Goal: Information Seeking & Learning: Learn about a topic

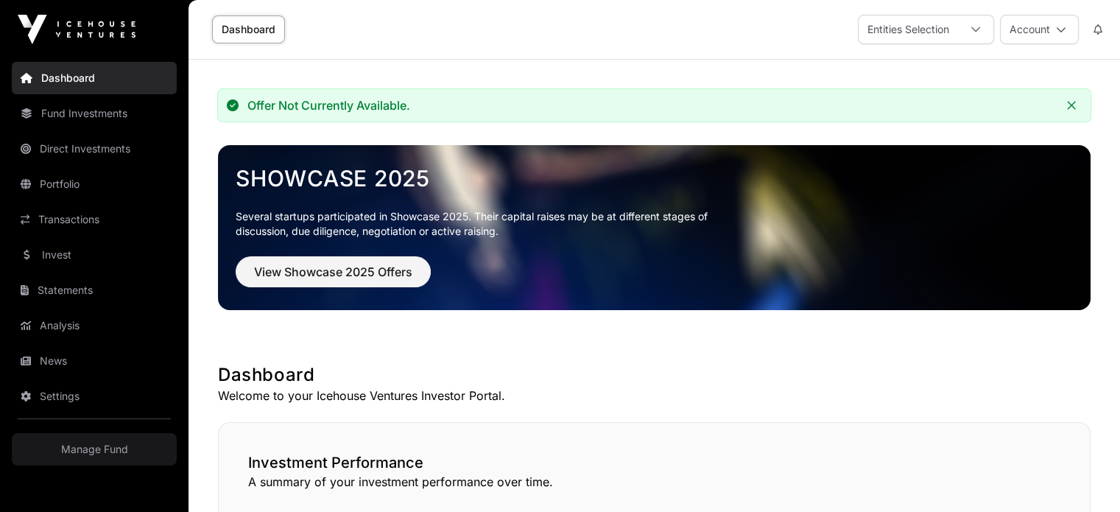
click at [103, 118] on link "Fund Investments" at bounding box center [94, 113] width 165 height 32
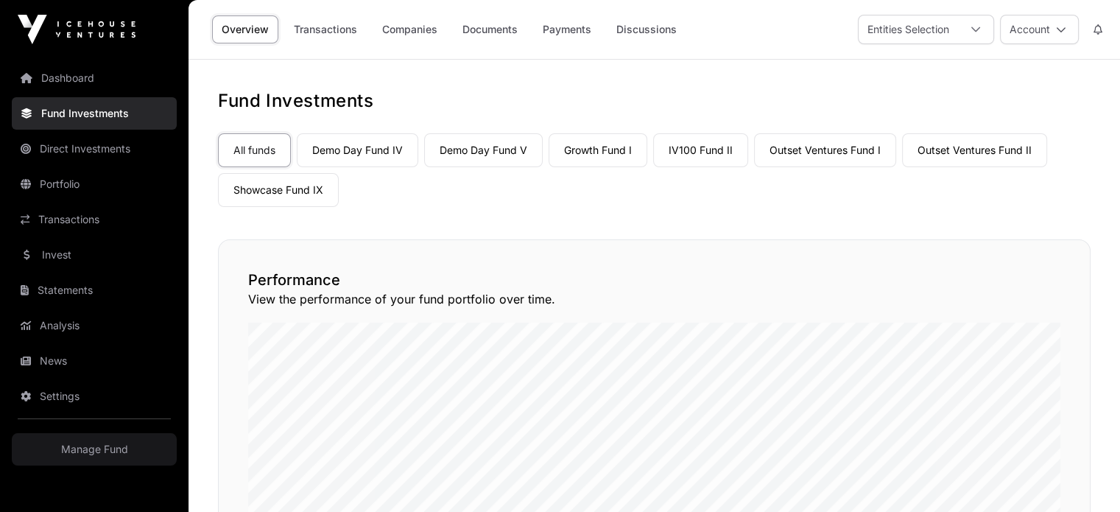
click at [600, 142] on link "Growth Fund I" at bounding box center [598, 150] width 99 height 34
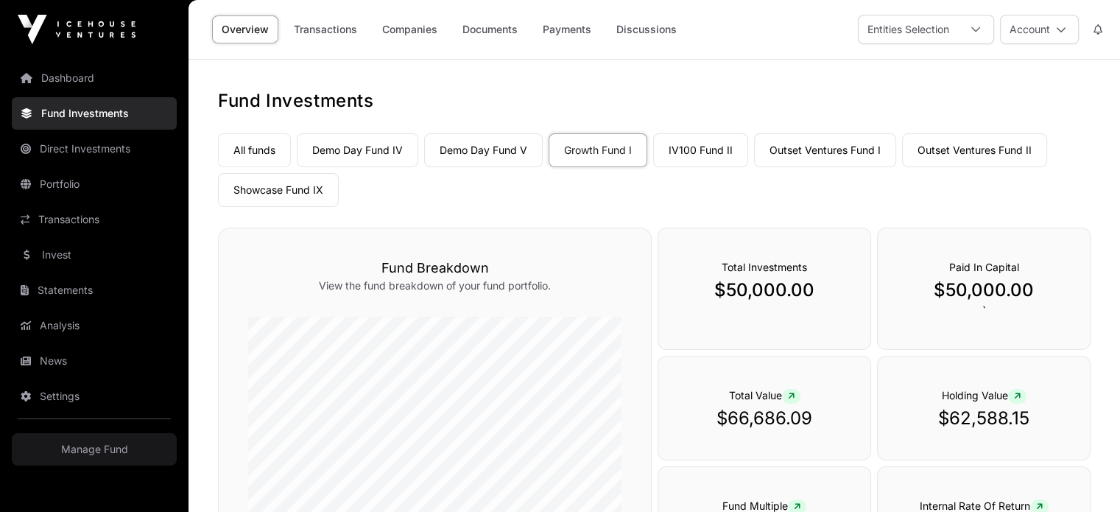
click at [413, 35] on link "Companies" at bounding box center [410, 29] width 74 height 28
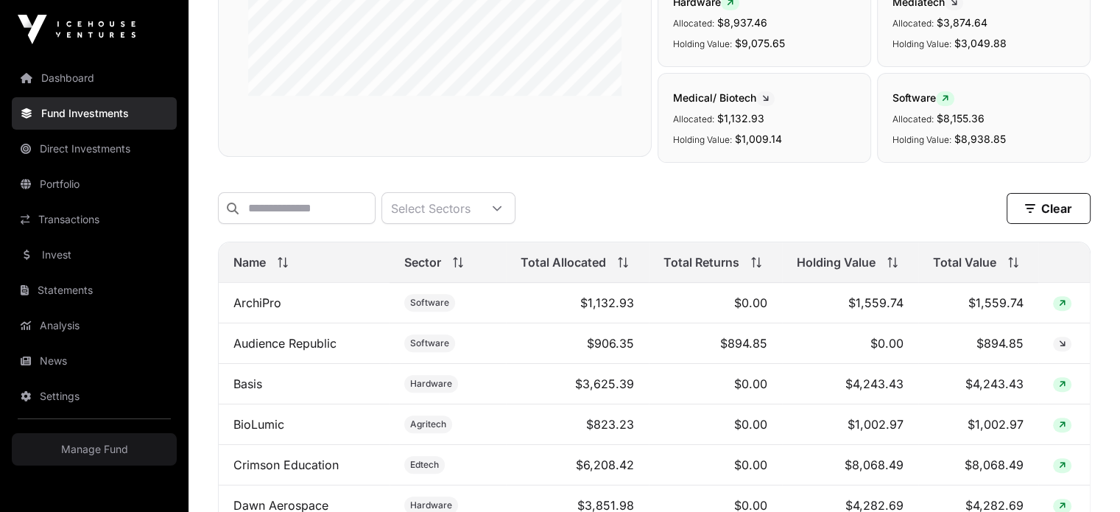
scroll to position [471, 0]
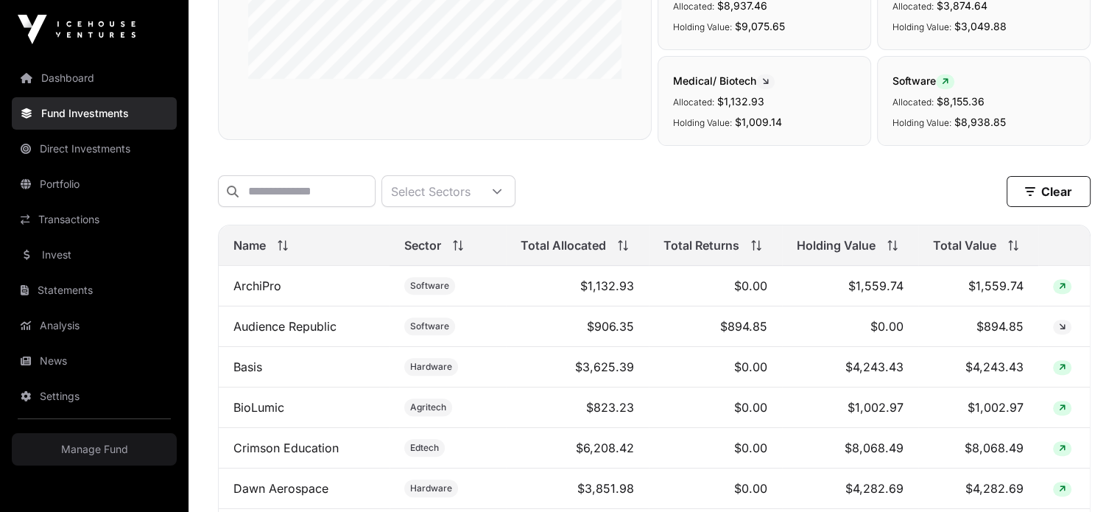
click at [550, 254] on span "Total Allocated" at bounding box center [563, 245] width 85 height 18
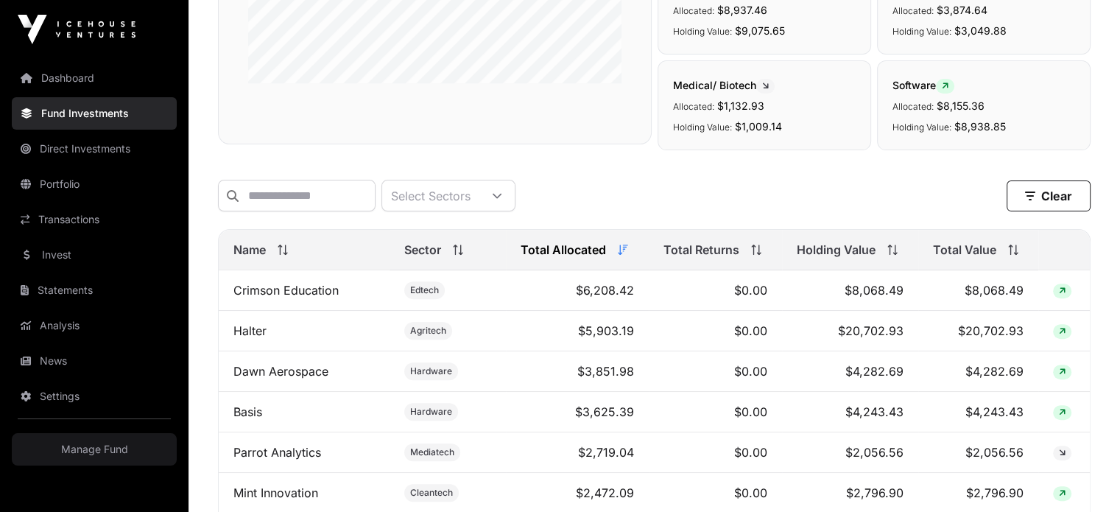
scroll to position [0, 0]
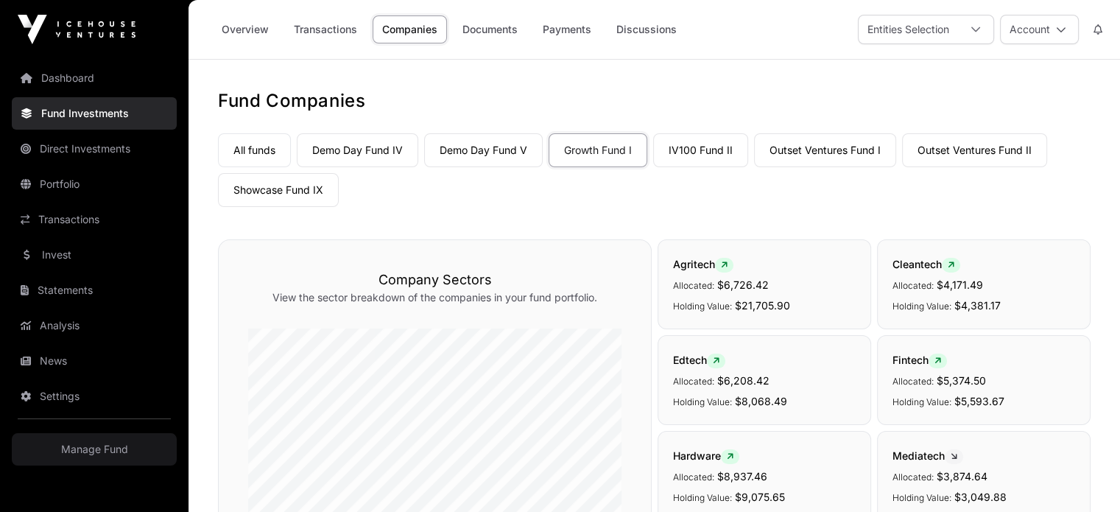
click at [720, 149] on link "IV100 Fund II" at bounding box center [700, 150] width 95 height 34
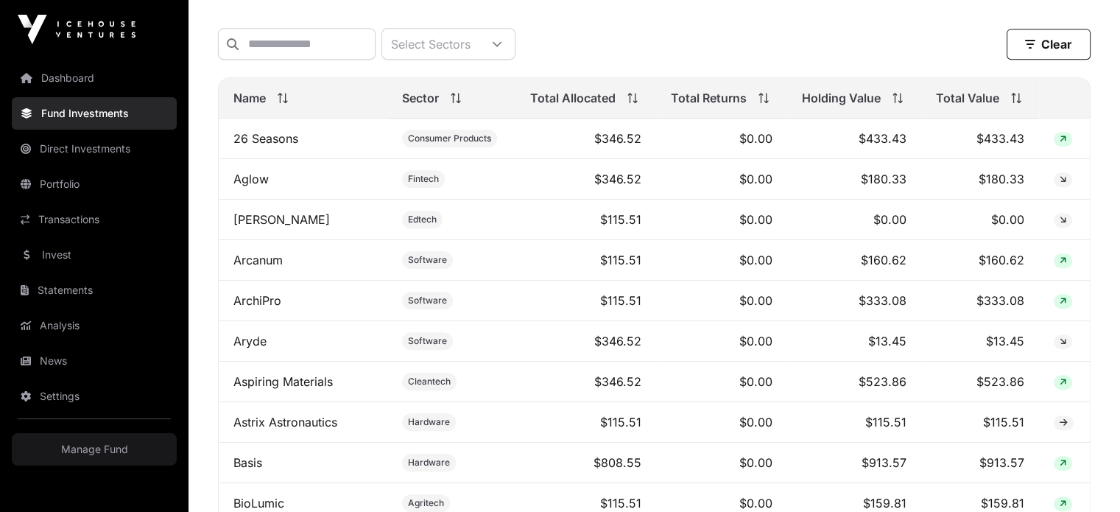
scroll to position [726, 0]
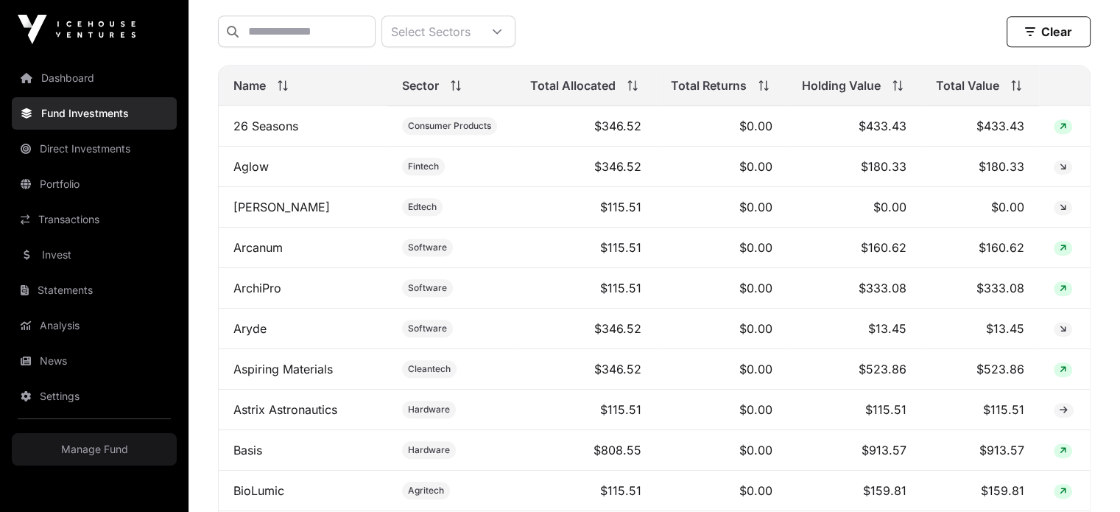
click at [569, 87] on span "Total Allocated" at bounding box center [572, 86] width 85 height 18
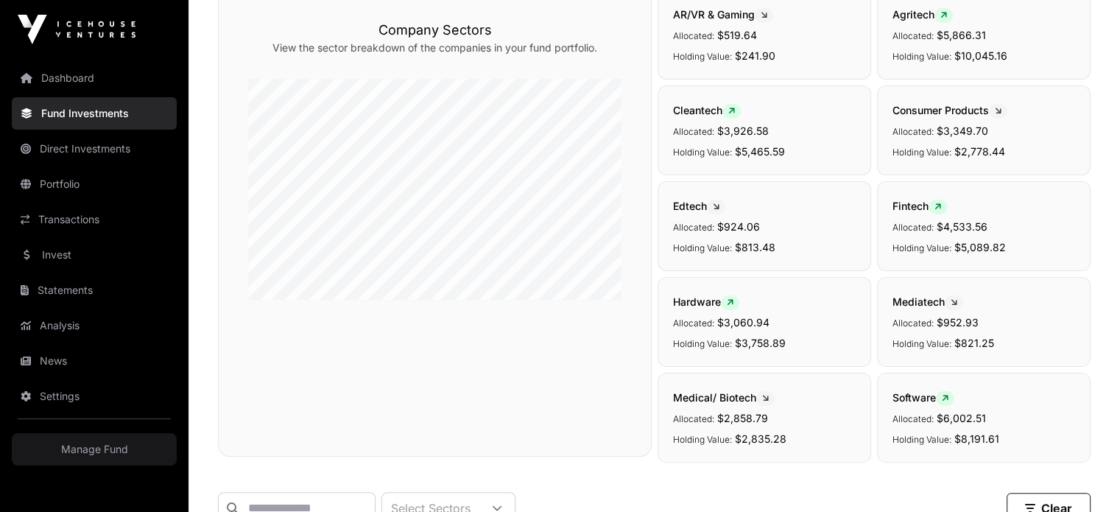
scroll to position [0, 0]
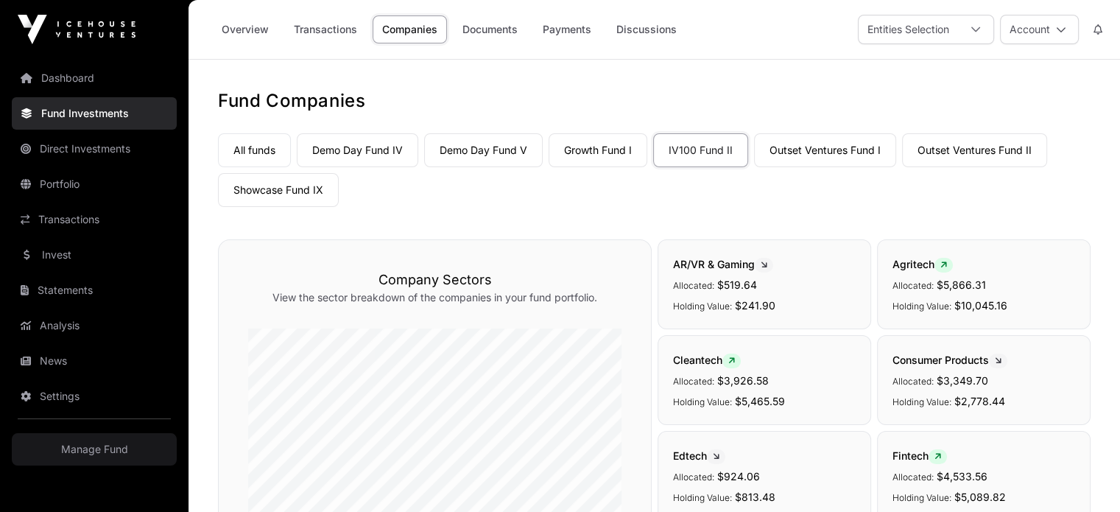
click at [249, 34] on link "Overview" at bounding box center [245, 29] width 66 height 28
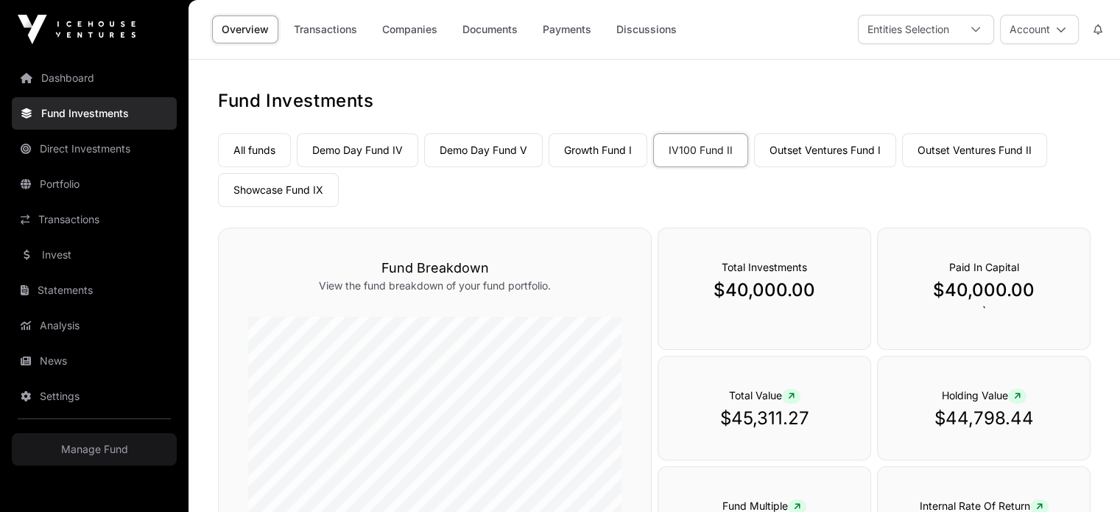
click at [813, 148] on link "Outset Ventures Fund I" at bounding box center [825, 150] width 142 height 34
click at [415, 29] on link "Companies" at bounding box center [410, 29] width 74 height 28
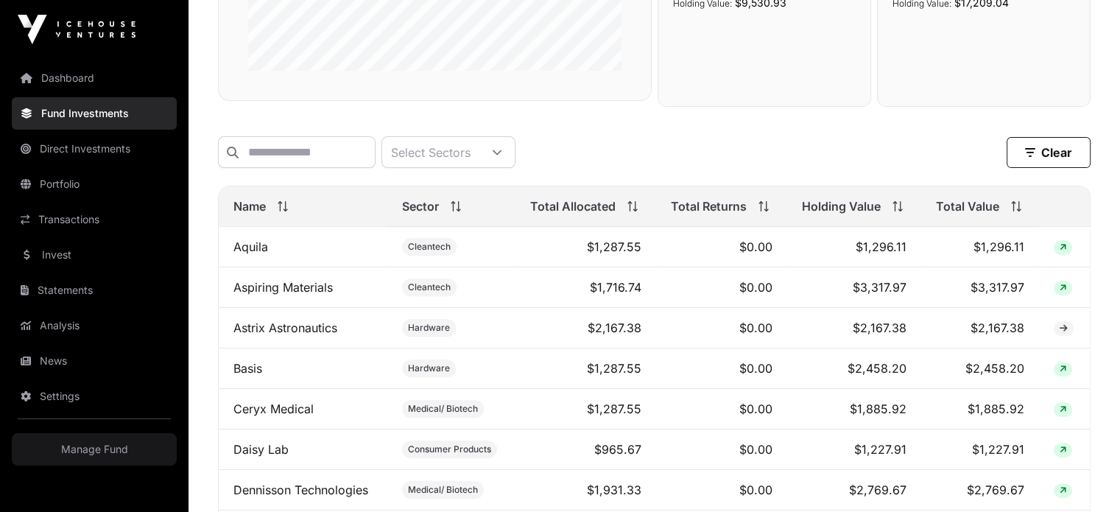
scroll to position [514, 0]
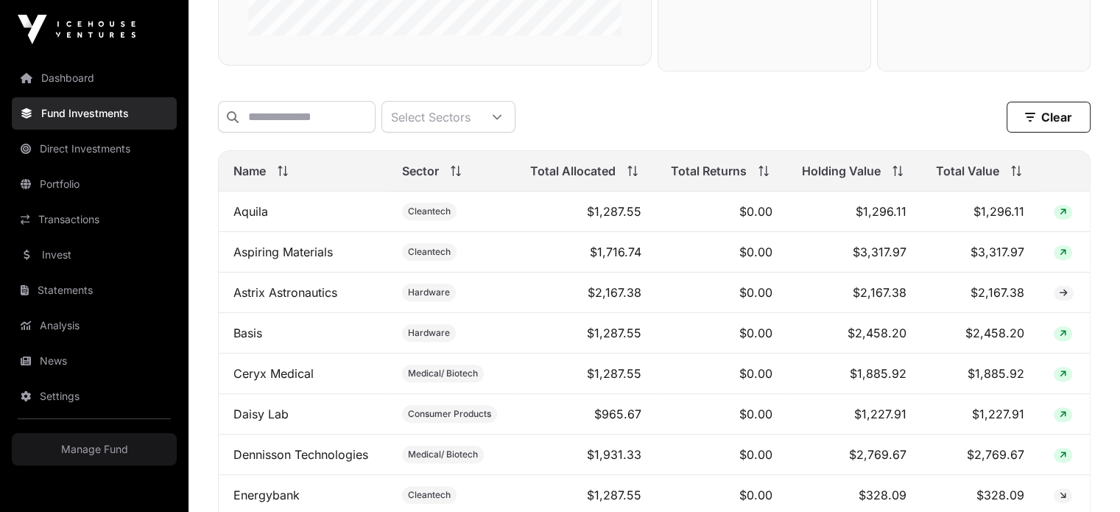
click at [584, 175] on span "Total Allocated" at bounding box center [572, 171] width 85 height 18
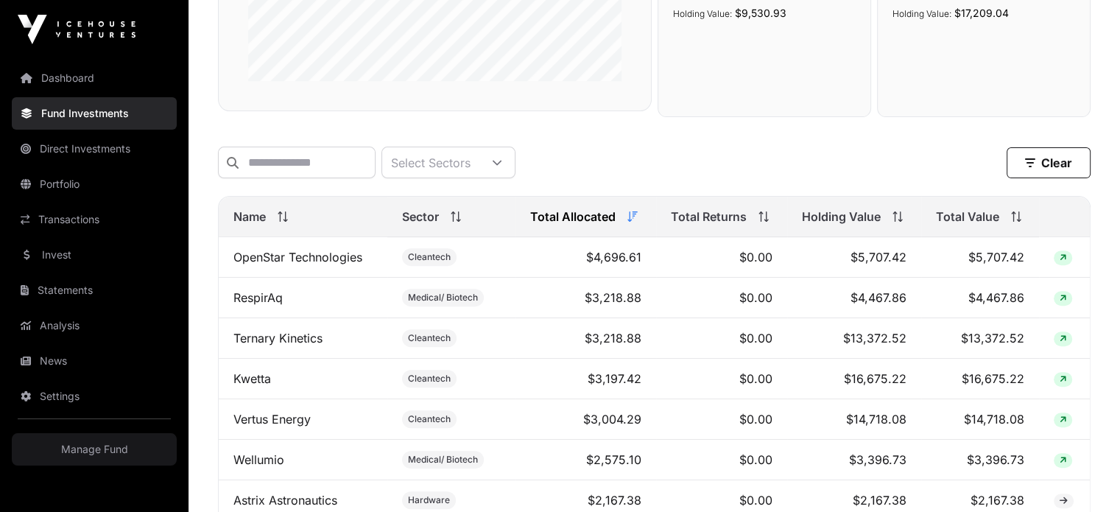
scroll to position [404, 0]
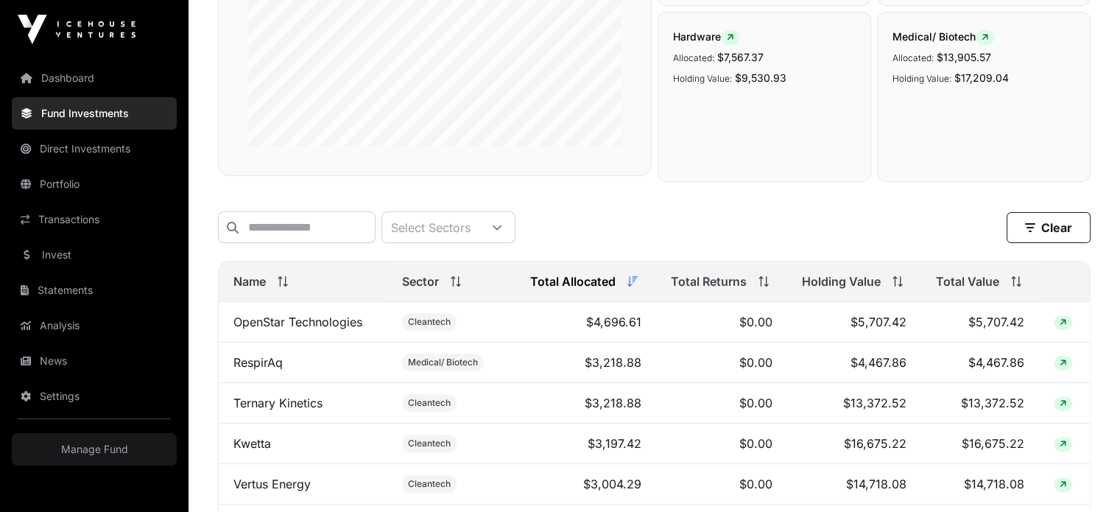
drag, startPoint x: 978, startPoint y: 285, endPoint x: 993, endPoint y: 293, distance: 17.5
click at [993, 290] on span "Total Value" at bounding box center [967, 281] width 63 height 18
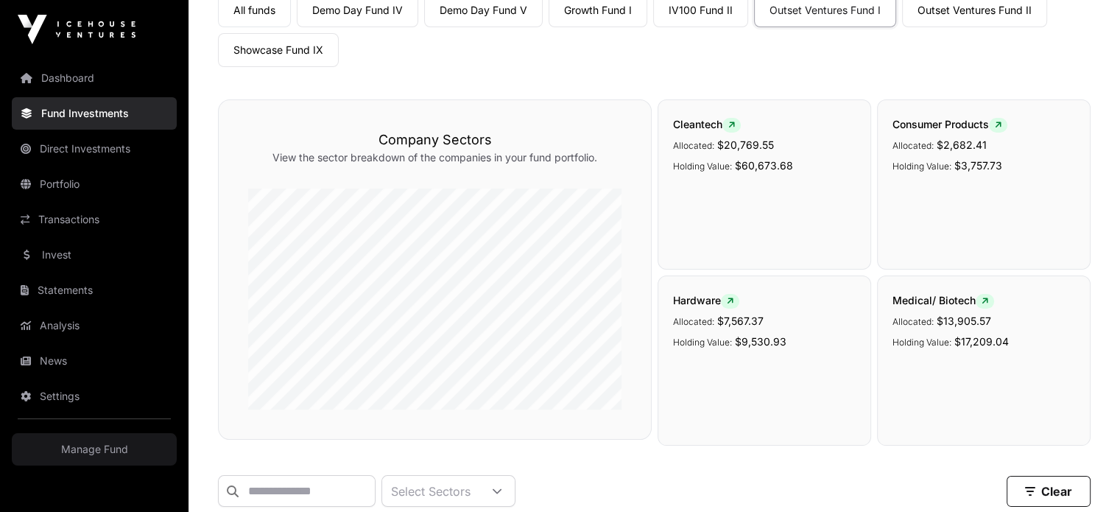
scroll to position [0, 0]
